Goal: Transaction & Acquisition: Purchase product/service

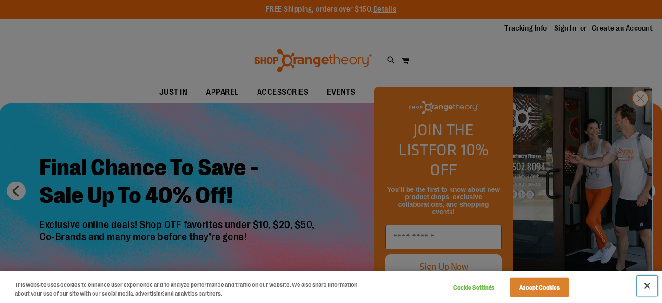
click at [644, 284] on button "Close" at bounding box center [647, 285] width 20 height 20
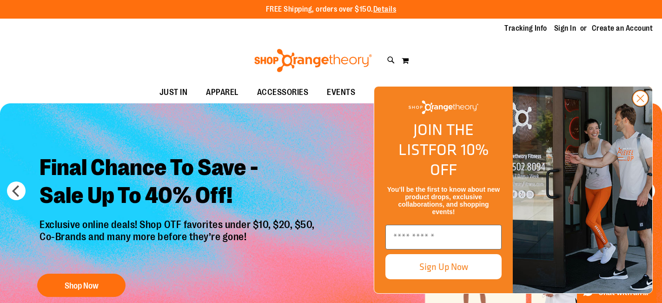
click at [638, 102] on icon "Close dialog" at bounding box center [641, 98] width 7 height 7
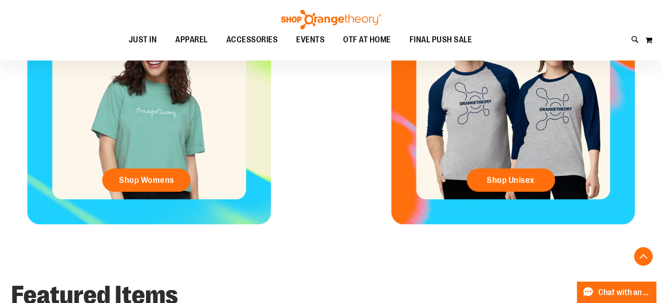
scroll to position [436, 0]
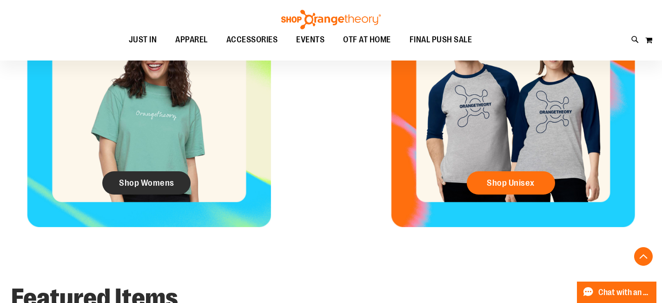
click at [139, 186] on span "Shop Womens" at bounding box center [146, 183] width 55 height 10
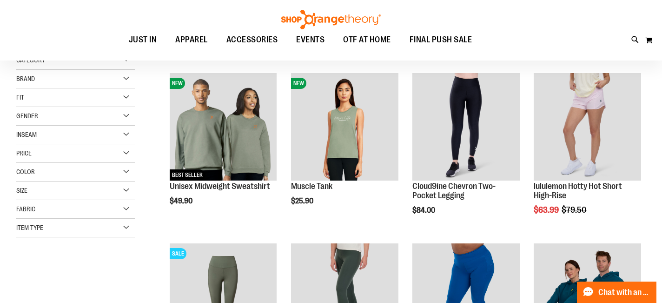
scroll to position [120, 0]
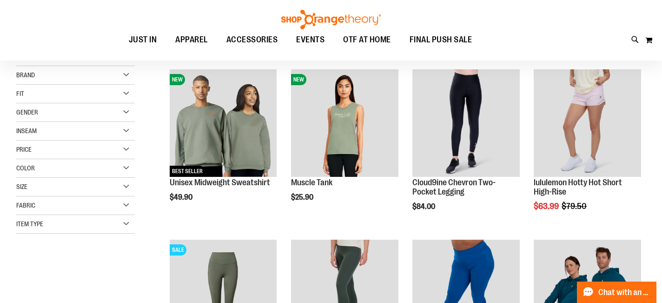
click at [123, 96] on div "Fit" at bounding box center [75, 94] width 119 height 19
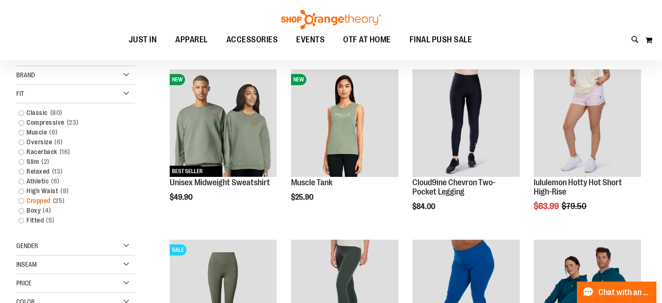
click at [23, 200] on link "Cropped 25 items" at bounding box center [71, 201] width 114 height 10
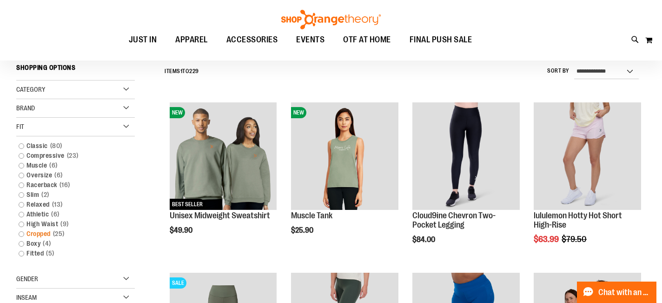
scroll to position [87, 0]
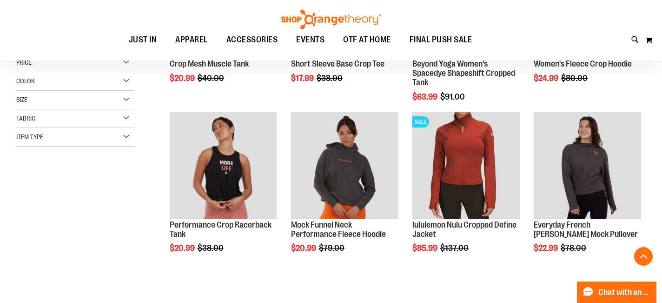
scroll to position [253, 0]
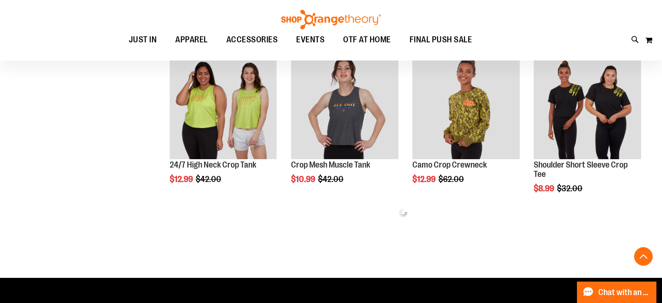
scroll to position [458, 0]
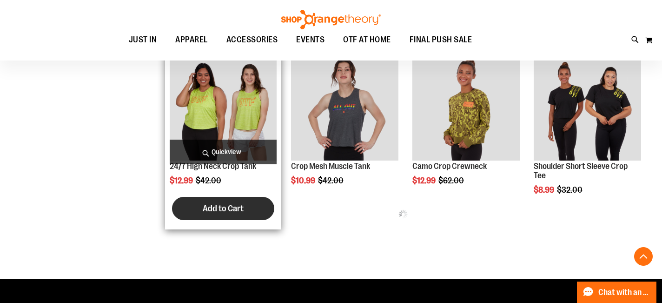
click at [218, 216] on button "Add to Cart" at bounding box center [223, 208] width 102 height 23
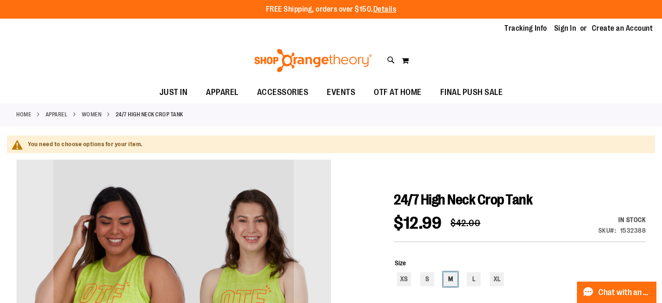
click at [448, 277] on div "M" at bounding box center [451, 279] width 14 height 14
type input "***"
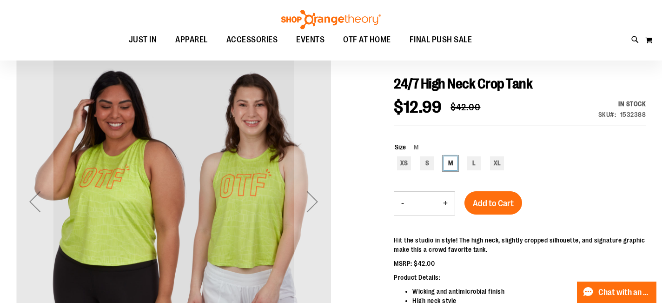
scroll to position [124, 0]
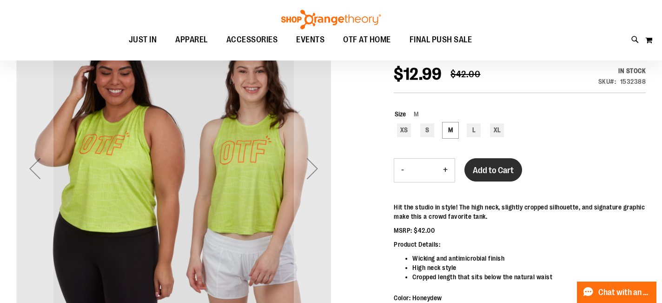
click at [480, 170] on span "Add to Cart" at bounding box center [493, 170] width 41 height 10
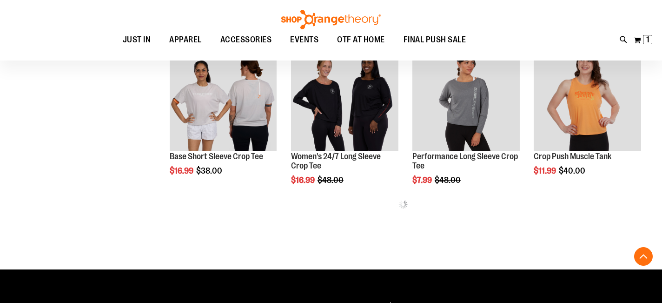
scroll to position [457, 0]
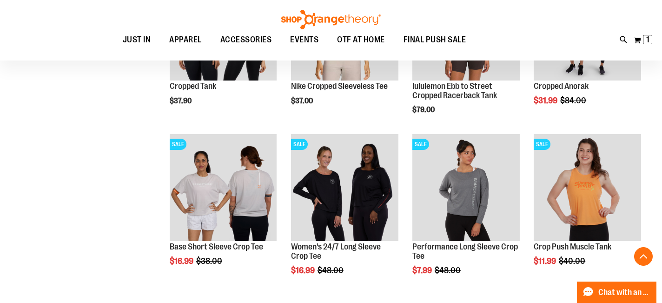
scroll to position [338, 0]
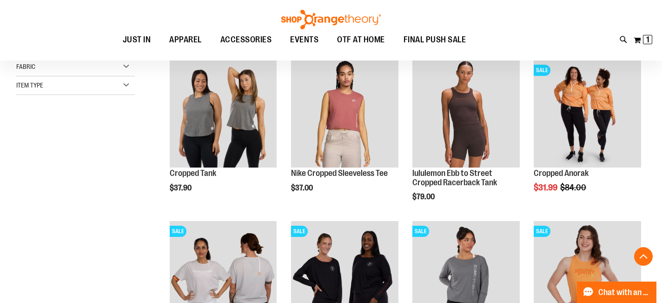
scroll to position [289, 0]
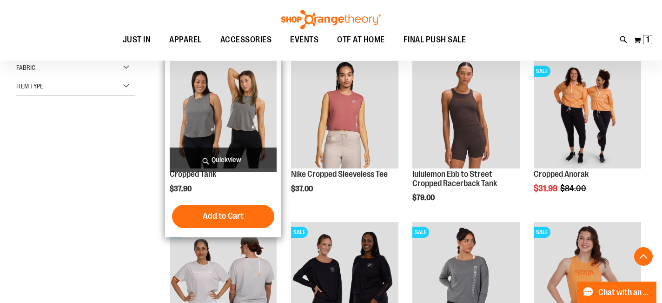
click at [196, 119] on img "product" at bounding box center [223, 114] width 107 height 107
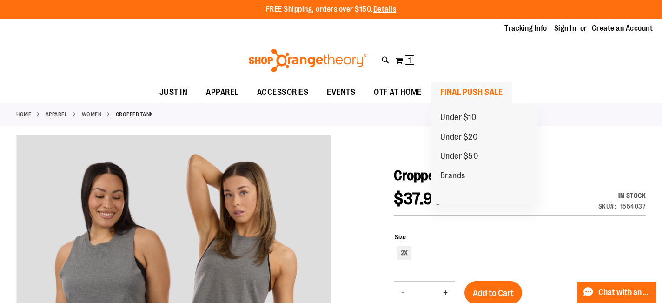
click at [459, 94] on span "FINAL PUSH SALE" at bounding box center [471, 92] width 63 height 21
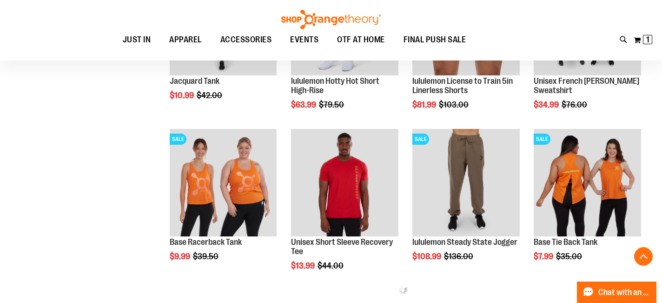
scroll to position [865, 0]
